Goal: Task Accomplishment & Management: Manage account settings

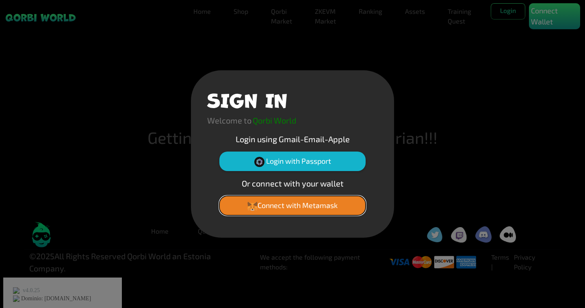
click at [279, 205] on button "Connect with Metamask" at bounding box center [292, 205] width 146 height 19
click at [355, 79] on div "SIGN IN Welcome to Qorbi World Login using Gmail-Email-Apple Login with Passpor…" at bounding box center [292, 153] width 203 height 167
click at [315, 207] on button "Connect with Metamask" at bounding box center [292, 205] width 146 height 19
click at [354, 95] on div "SIGN IN" at bounding box center [292, 100] width 171 height 28
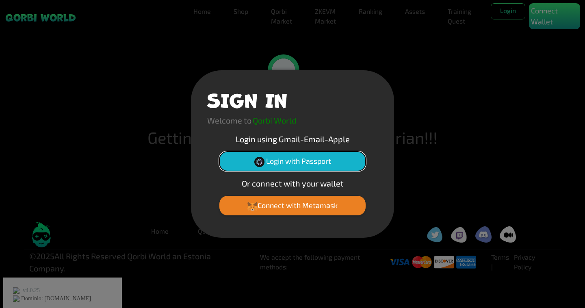
click at [319, 161] on button "Login with Passport" at bounding box center [292, 160] width 146 height 19
click at [313, 163] on button "Login with Passport" at bounding box center [292, 160] width 146 height 19
click at [326, 114] on div "Welcome to Qorbi World" at bounding box center [292, 123] width 171 height 19
click at [339, 158] on button "Login with Passport" at bounding box center [292, 160] width 146 height 19
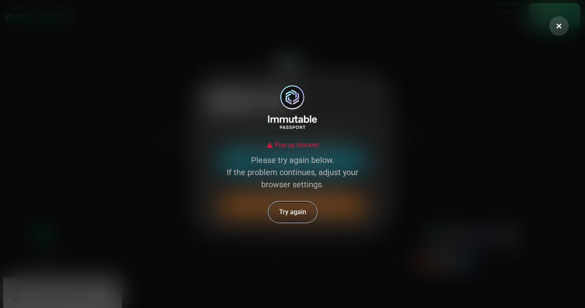
click at [291, 213] on button "Try again" at bounding box center [292, 211] width 48 height 21
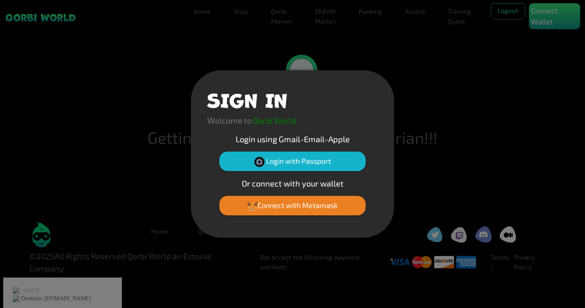
click at [517, 82] on div "SIGN IN Welcome to Qorbi World Login using Gmail-Email-Apple Login with Passpor…" at bounding box center [292, 154] width 585 height 308
click at [340, 162] on button "Login with Passport" at bounding box center [292, 160] width 146 height 19
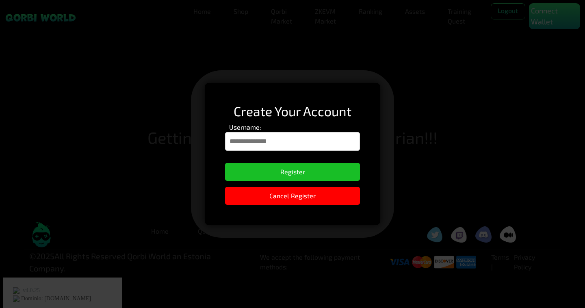
click at [308, 135] on input "Username:" at bounding box center [292, 141] width 135 height 19
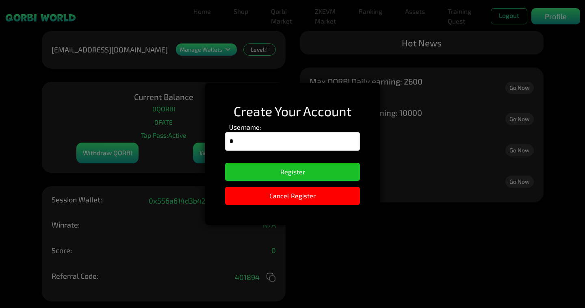
type input "*********"
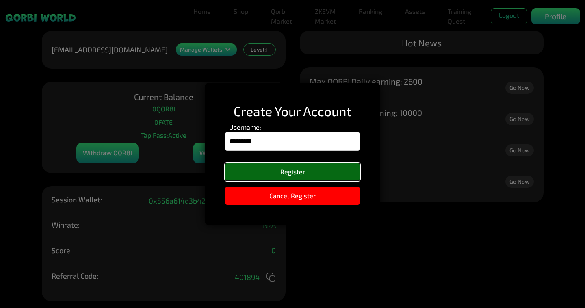
click at [307, 166] on button "Register" at bounding box center [292, 172] width 135 height 18
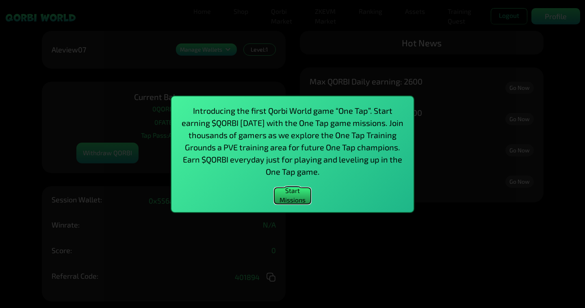
click at [288, 196] on button "Start Missions" at bounding box center [292, 196] width 37 height 16
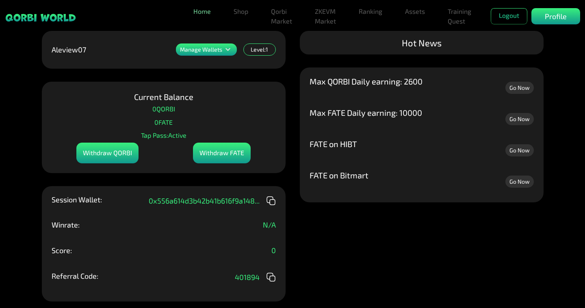
click at [203, 11] on link "Home" at bounding box center [202, 11] width 24 height 16
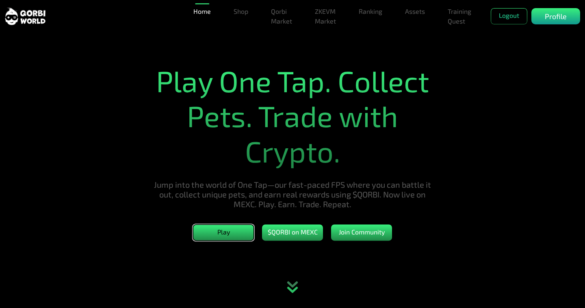
click at [242, 237] on button "Play" at bounding box center [223, 233] width 61 height 16
